Goal: Task Accomplishment & Management: Use online tool/utility

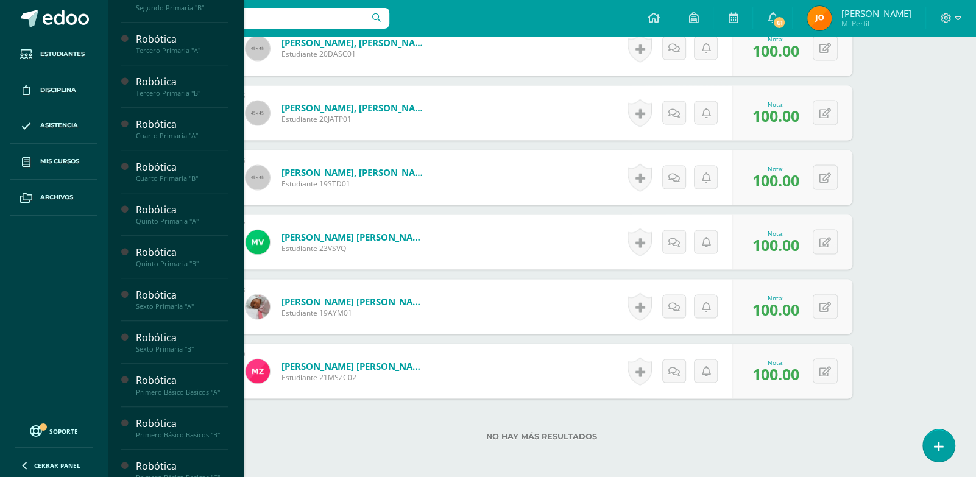
scroll to position [491, 0]
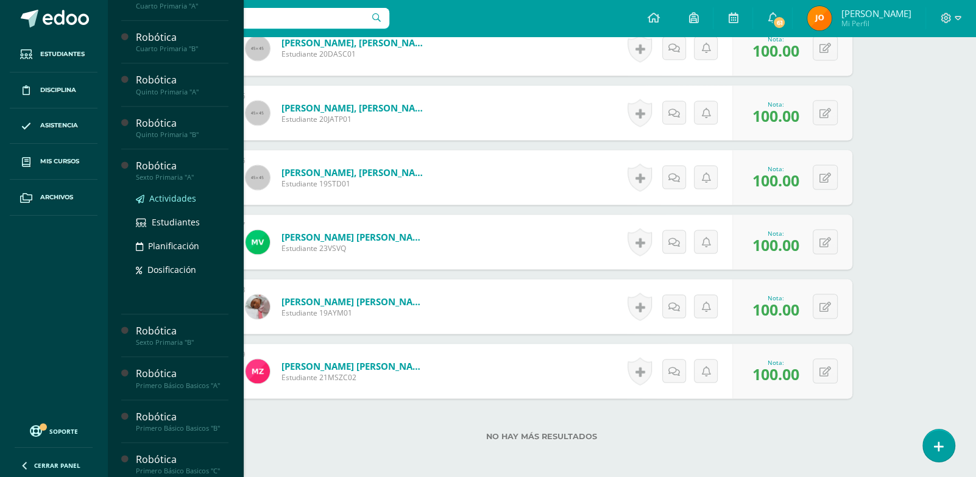
click at [172, 204] on span "Actividades" at bounding box center [172, 198] width 47 height 12
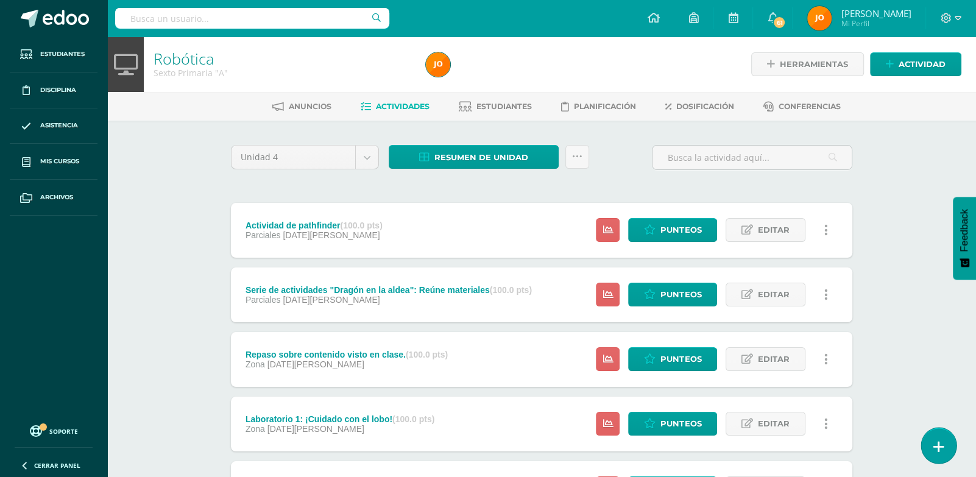
click at [935, 446] on icon at bounding box center [938, 447] width 11 height 14
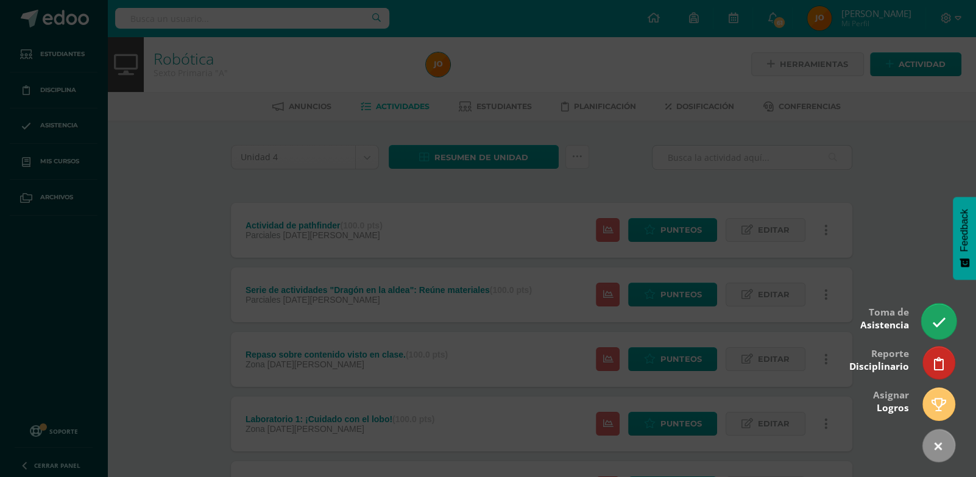
click at [932, 323] on icon at bounding box center [938, 322] width 14 height 14
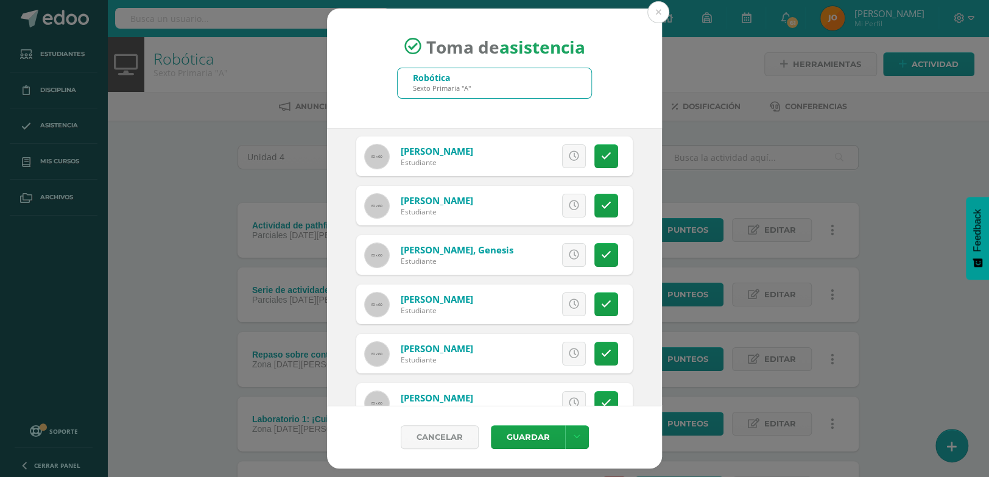
scroll to position [99, 0]
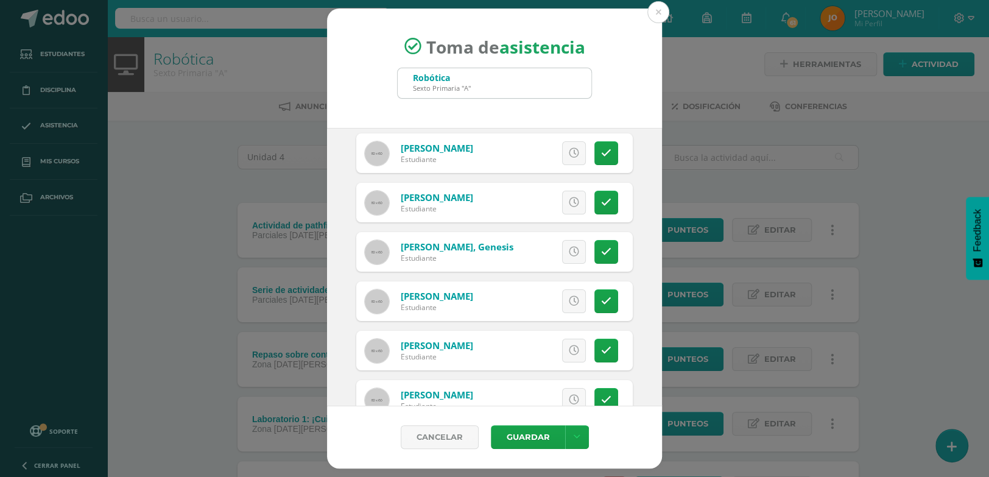
click at [607, 301] on div "Excusa Detalles sobre excusa: Añadir excusa a todas las inasistencias del día C…" at bounding box center [544, 301] width 175 height 40
click at [601, 303] on icon at bounding box center [606, 301] width 10 height 10
click at [601, 351] on icon at bounding box center [606, 350] width 10 height 10
click at [534, 441] on button "Guardar" at bounding box center [528, 437] width 74 height 24
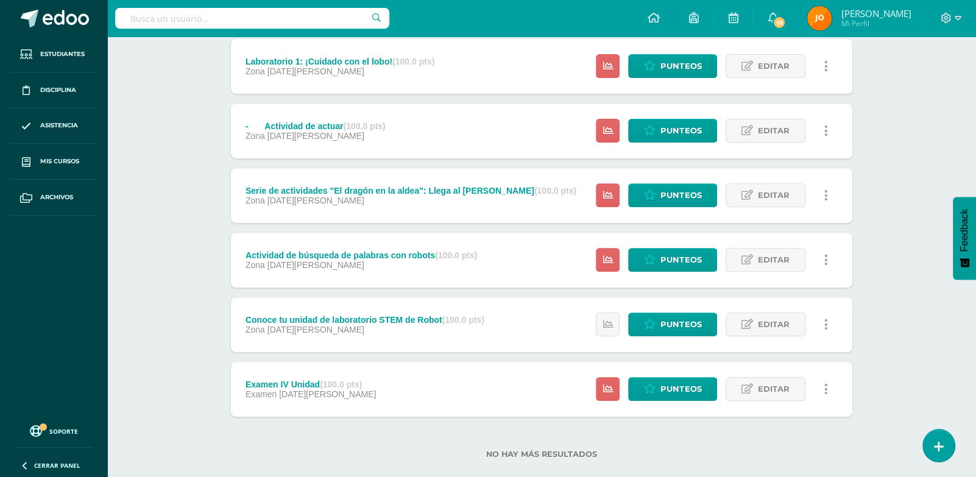
scroll to position [378, 0]
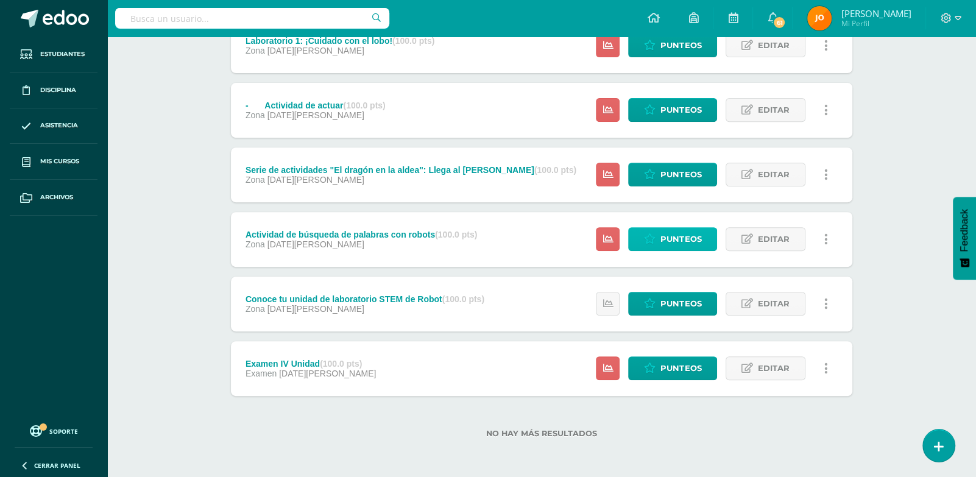
click at [691, 231] on span "Punteos" at bounding box center [680, 239] width 41 height 23
